Goal: Information Seeking & Learning: Learn about a topic

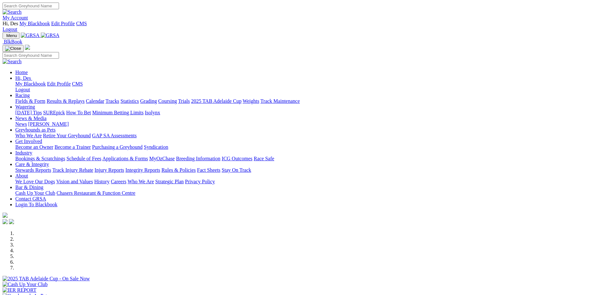
click at [85, 98] on link "Results & Replays" at bounding box center [66, 100] width 38 height 5
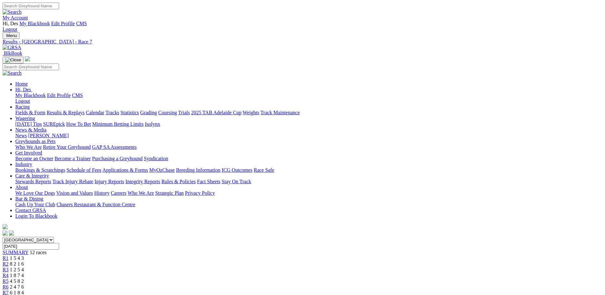
click at [148, 167] on link "Applications & Forms" at bounding box center [125, 169] width 46 height 5
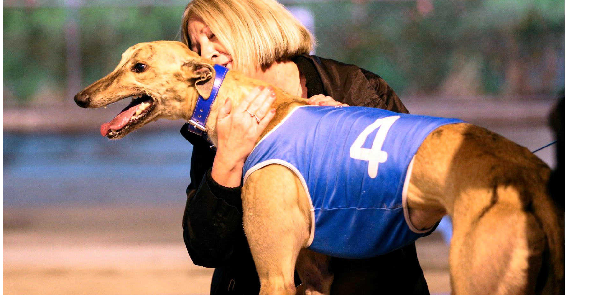
scroll to position [383, 0]
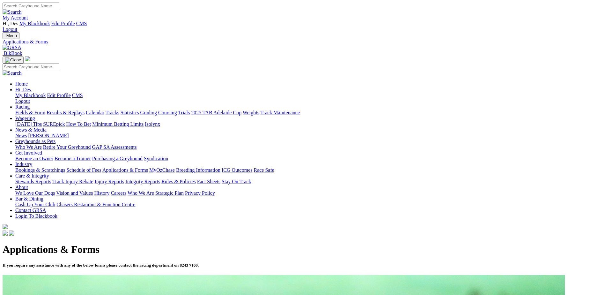
click at [196, 179] on link "Rules & Policies" at bounding box center [178, 181] width 34 height 5
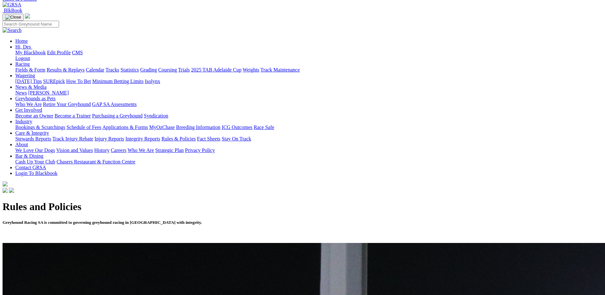
scroll to position [64, 0]
